Goal: Task Accomplishment & Management: Manage account settings

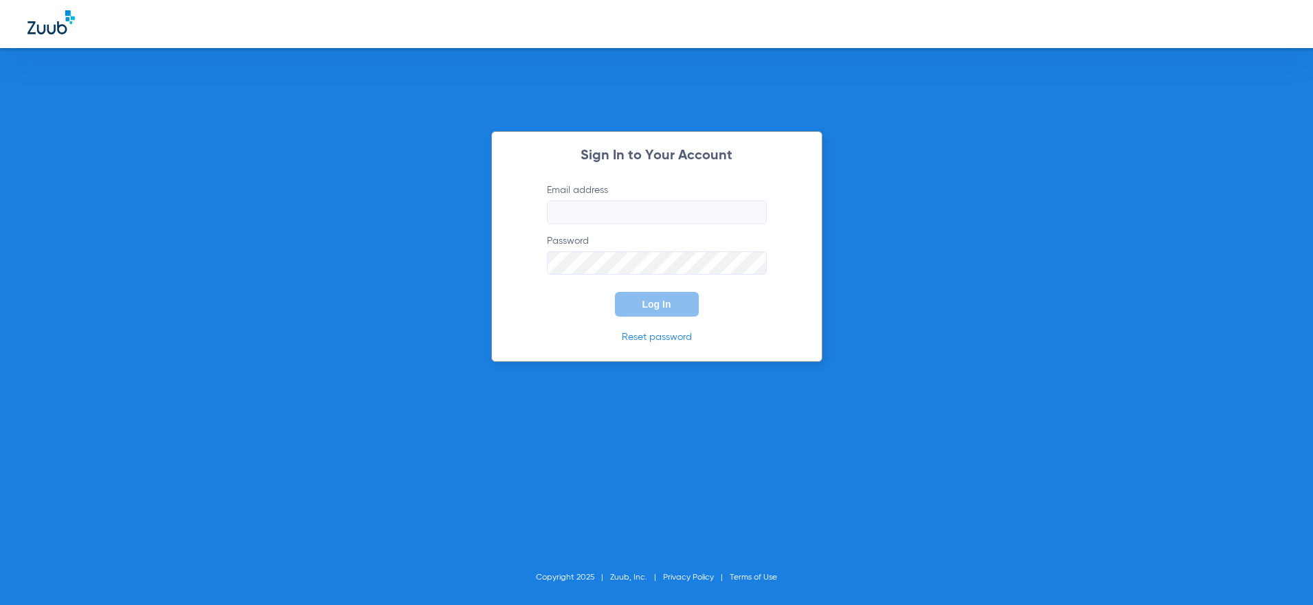
type input "molly.wirth@bluetreedental.com"
click at [676, 300] on button "Log In" at bounding box center [657, 304] width 84 height 25
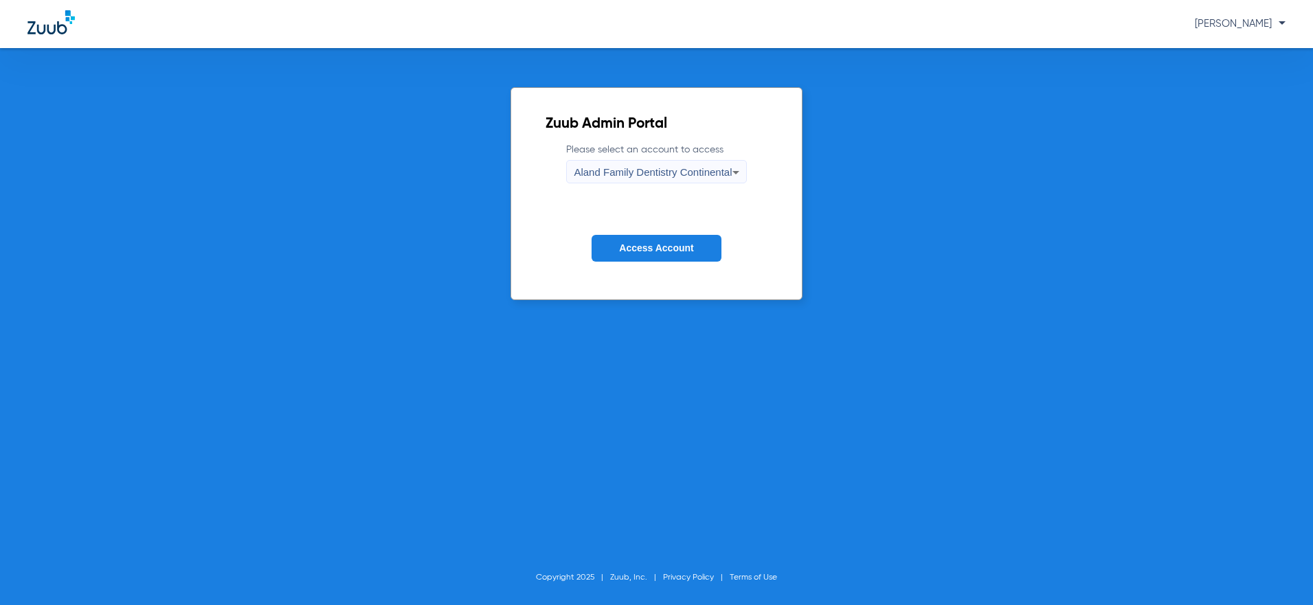
click at [617, 177] on span "Aland Family Dentistry Continental" at bounding box center [653, 172] width 158 height 12
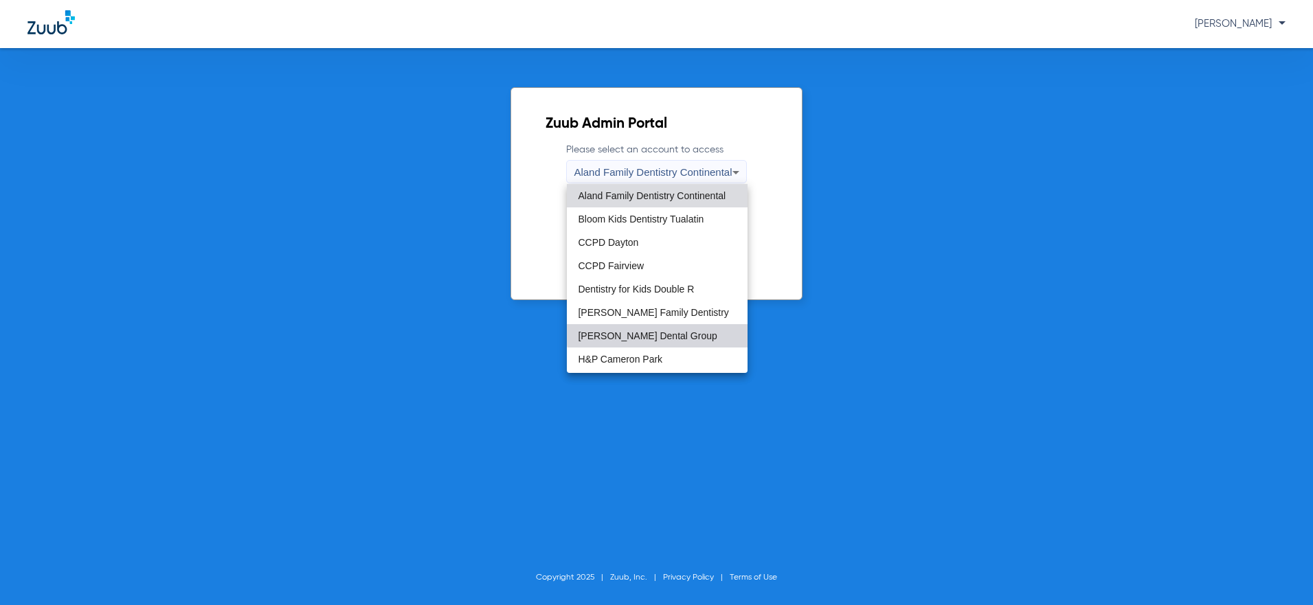
click at [663, 326] on mat-option "Gresham Dental Group" at bounding box center [657, 335] width 180 height 23
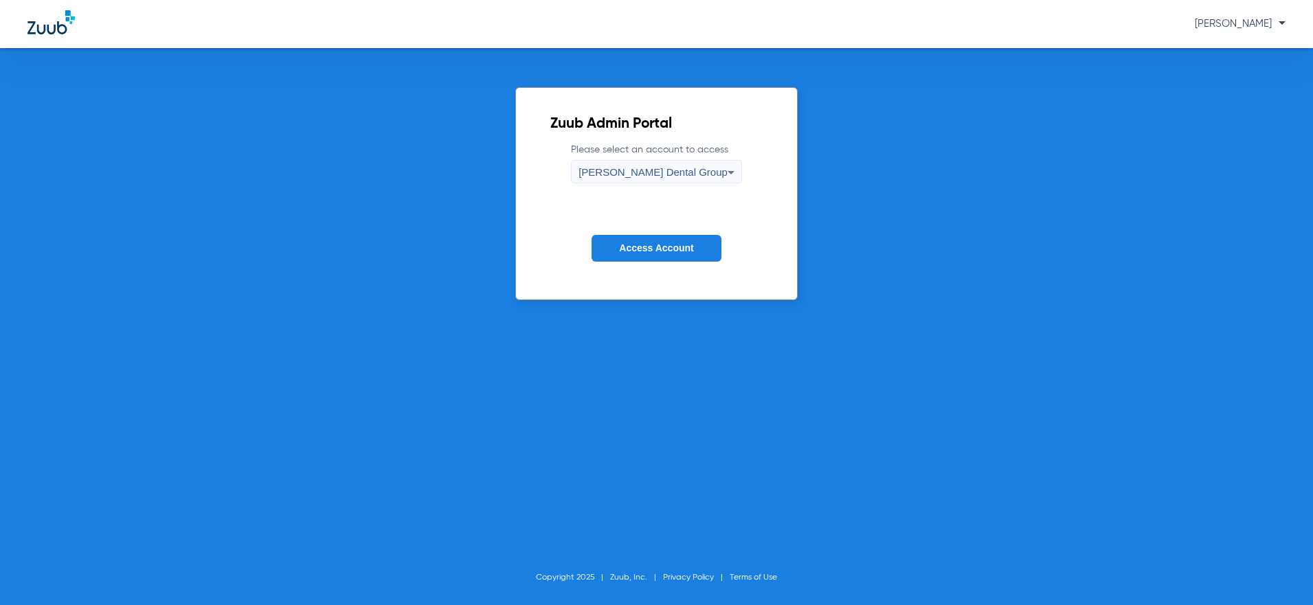
click at [651, 257] on button "Access Account" at bounding box center [656, 248] width 129 height 27
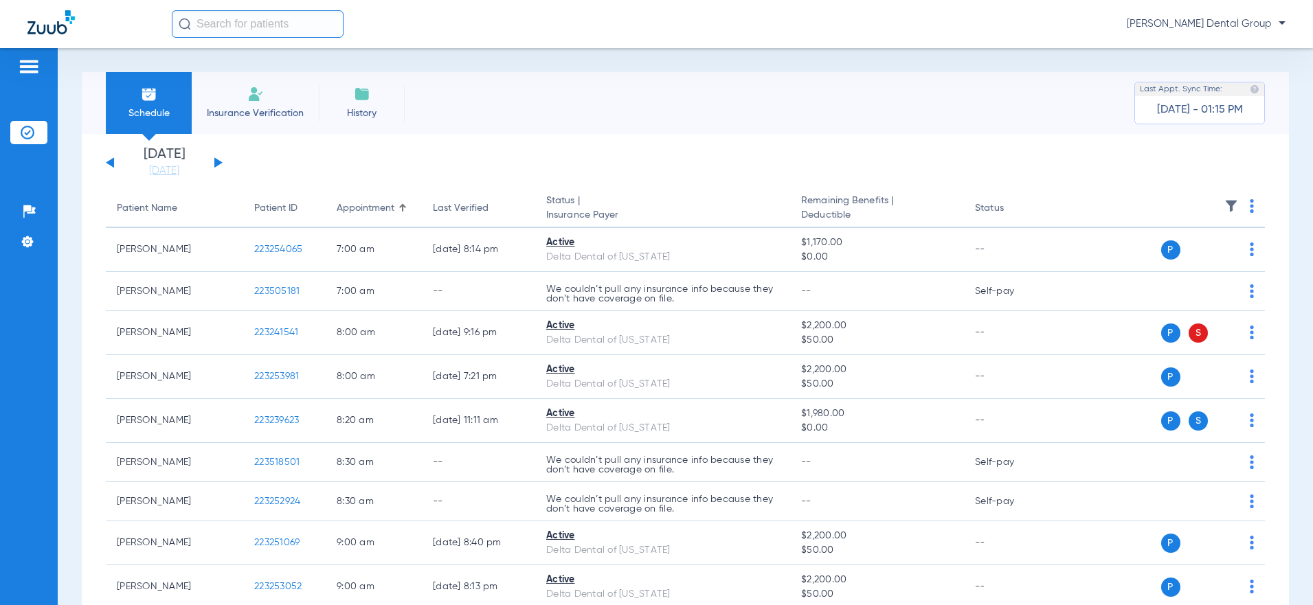
click at [216, 164] on button at bounding box center [218, 162] width 8 height 10
